Goal: Task Accomplishment & Management: Manage account settings

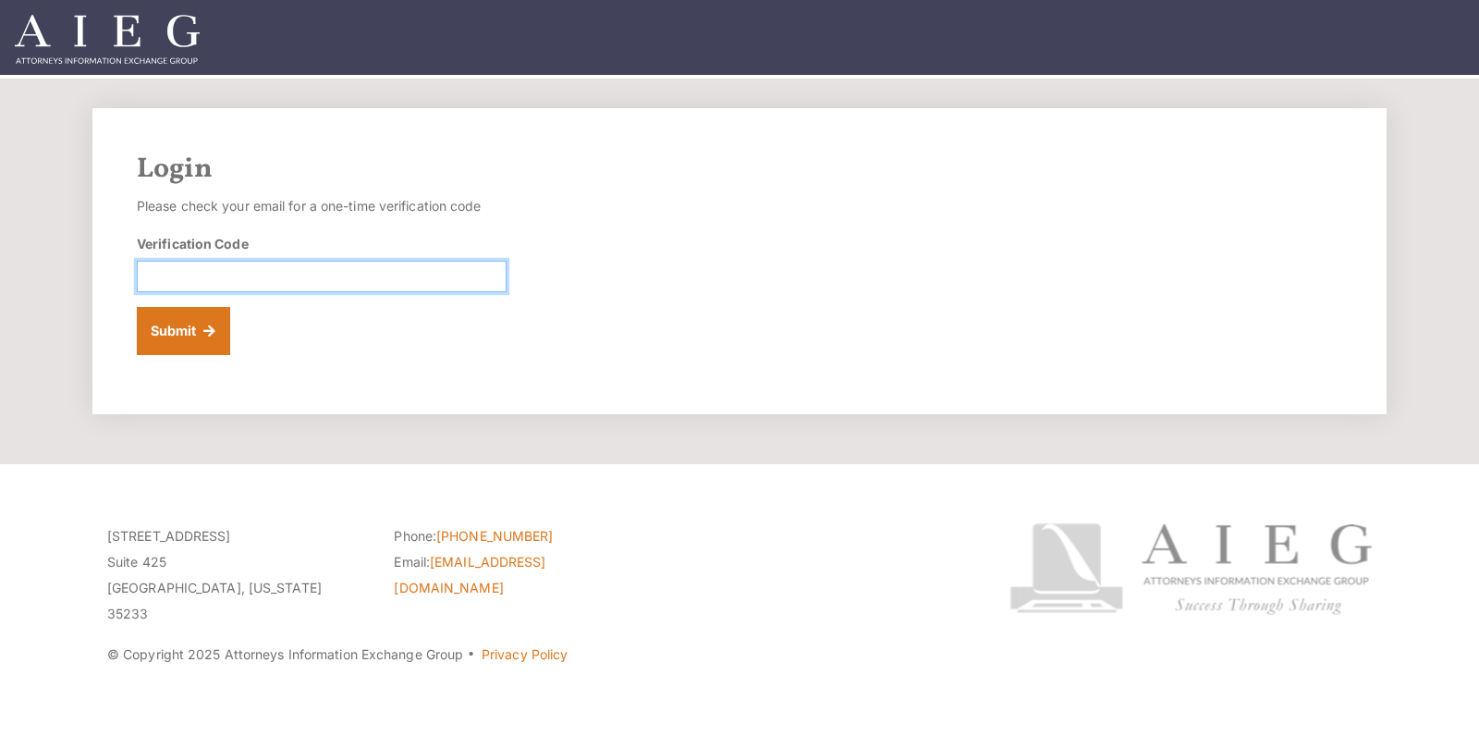
click at [477, 270] on input "Verification Code" at bounding box center [322, 276] width 370 height 31
paste input "763593"
type input "763593"
click at [140, 340] on button "Submit" at bounding box center [183, 331] width 93 height 48
click at [184, 334] on button "Submit" at bounding box center [183, 331] width 93 height 48
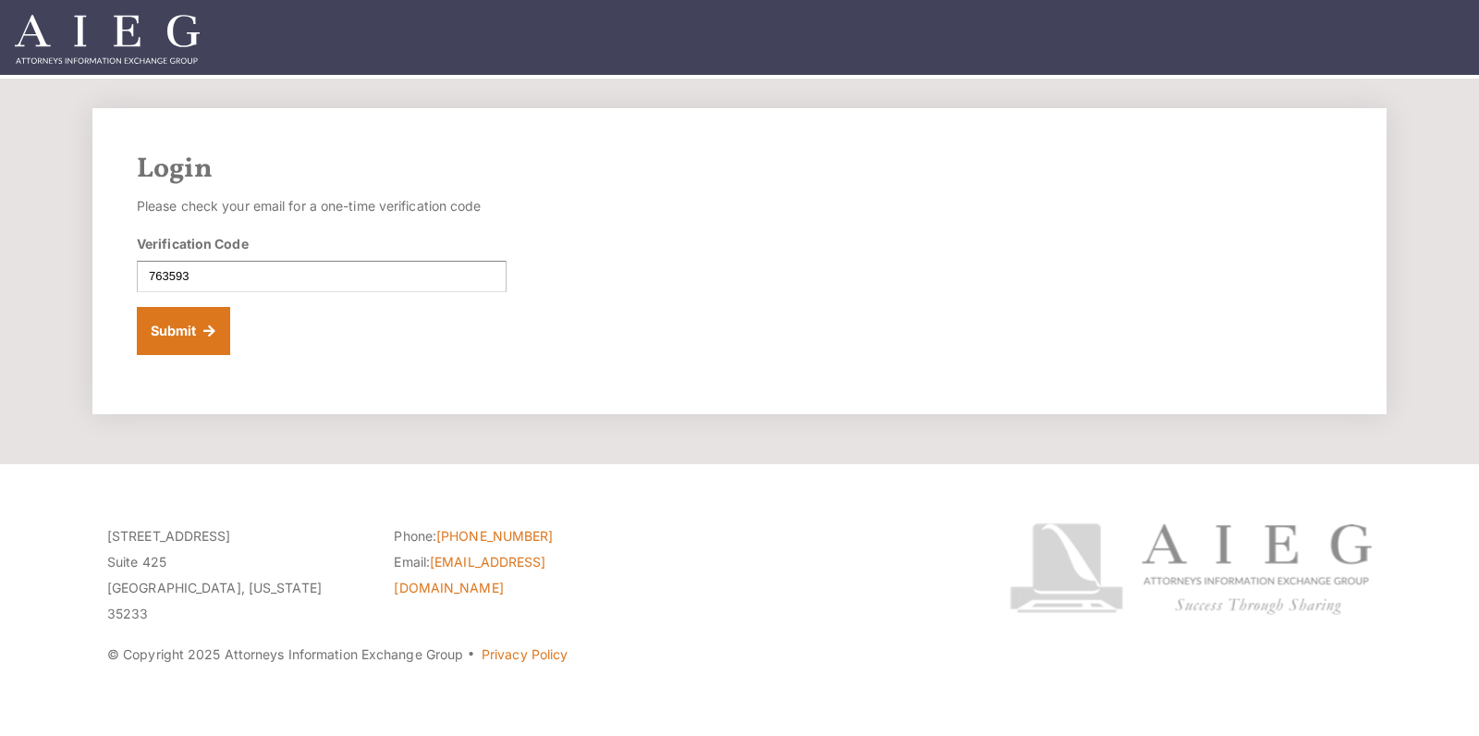
click at [140, 52] on img at bounding box center [107, 39] width 185 height 49
click at [422, 278] on input "Verification Code" at bounding box center [322, 276] width 370 height 31
paste input "399042"
type input "399042"
click at [201, 325] on button "Submit" at bounding box center [183, 331] width 93 height 48
